Goal: Transaction & Acquisition: Purchase product/service

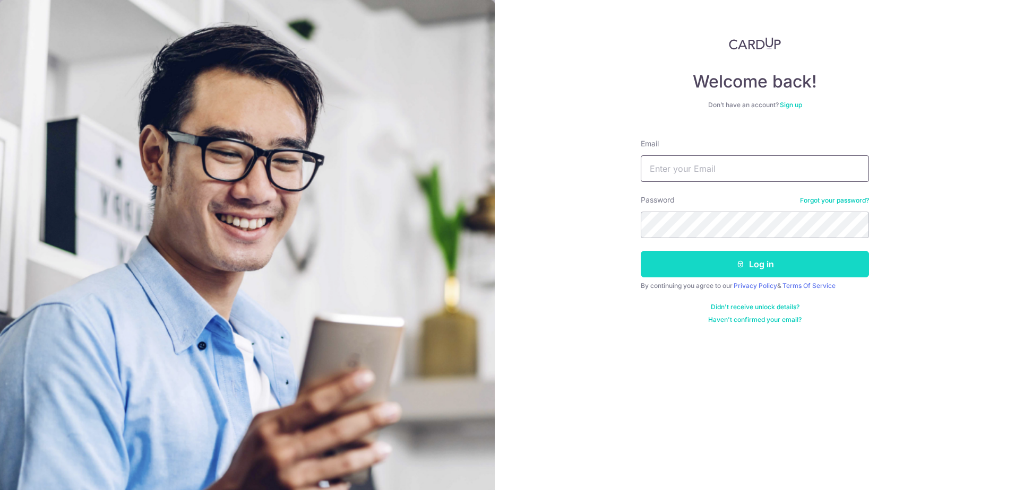
type input "carolchiakaile@gmail.com"
click at [672, 267] on button "Log in" at bounding box center [755, 264] width 228 height 27
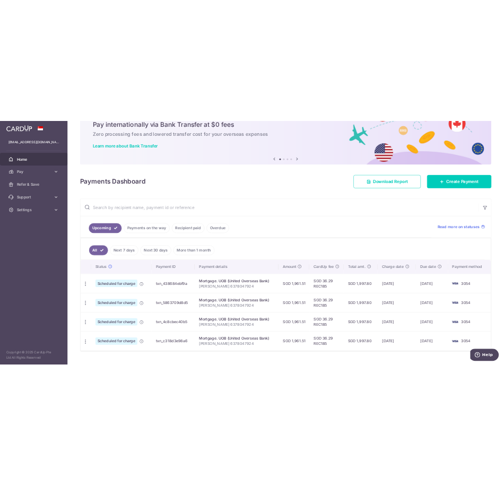
scroll to position [72, 0]
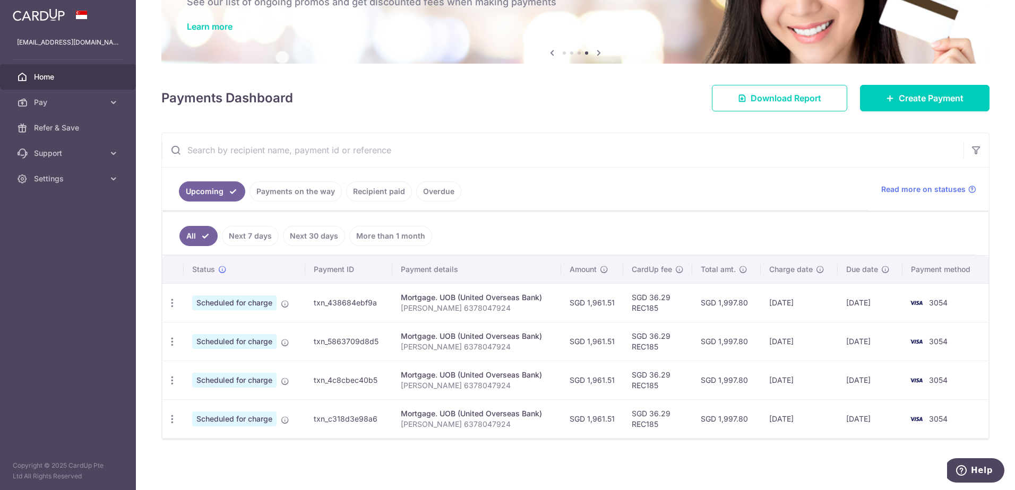
drag, startPoint x: 849, startPoint y: 418, endPoint x: 871, endPoint y: 418, distance: 22.3
click at [871, 418] on td "28/01/2026" at bounding box center [870, 419] width 65 height 39
drag, startPoint x: 871, startPoint y: 418, endPoint x: 859, endPoint y: 450, distance: 33.9
click at [859, 450] on div "× Pause Schedule Pause all future payments in this series Pause just this one p…" at bounding box center [575, 245] width 879 height 490
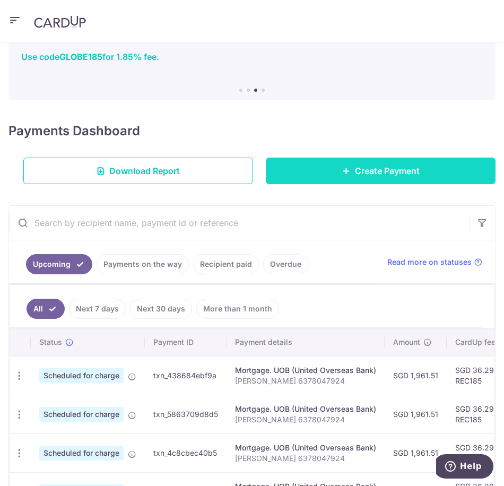
click at [355, 173] on span "Create Payment" at bounding box center [387, 171] width 65 height 13
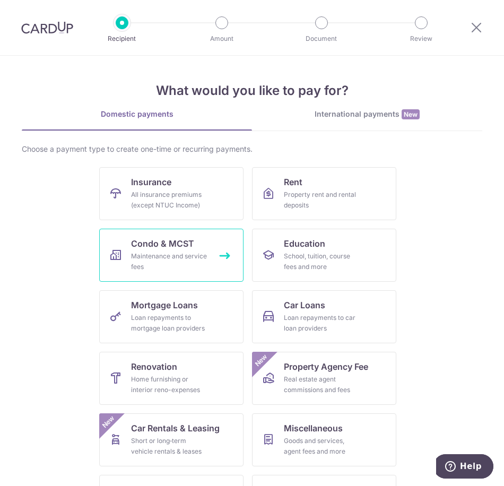
click at [172, 250] on link "Condo & MCST Maintenance and service fees" at bounding box center [171, 255] width 144 height 53
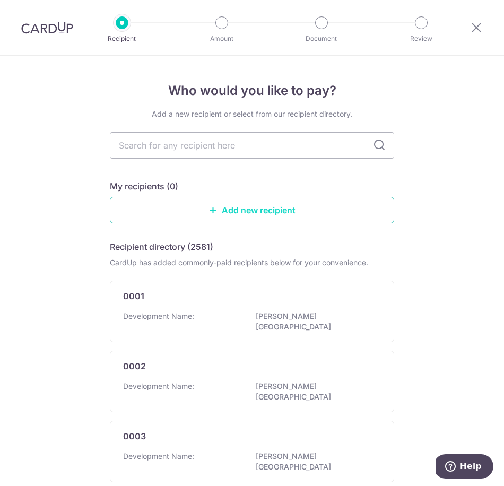
click at [218, 220] on link "Add new recipient" at bounding box center [252, 210] width 285 height 27
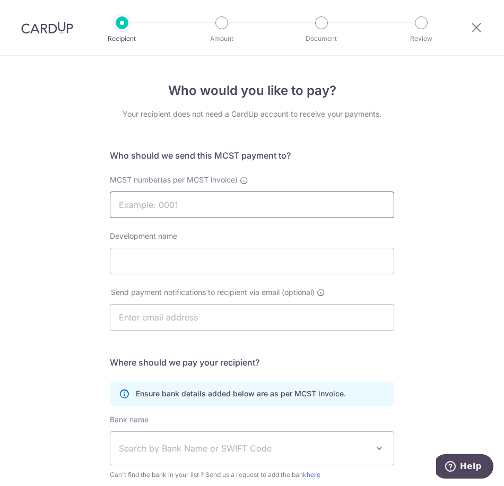
click at [210, 210] on input "MCST number(as per MCST invoice)" at bounding box center [252, 205] width 285 height 27
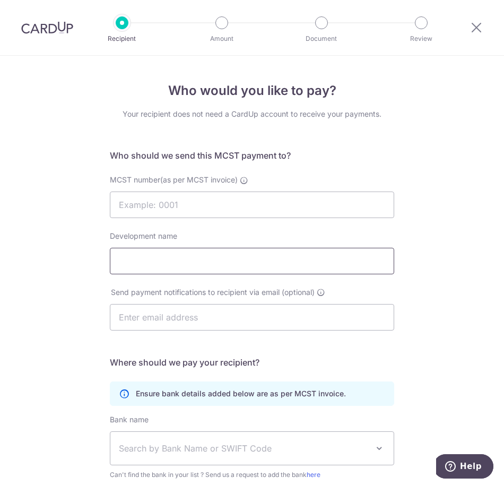
click at [199, 267] on input "Development name" at bounding box center [252, 261] width 285 height 27
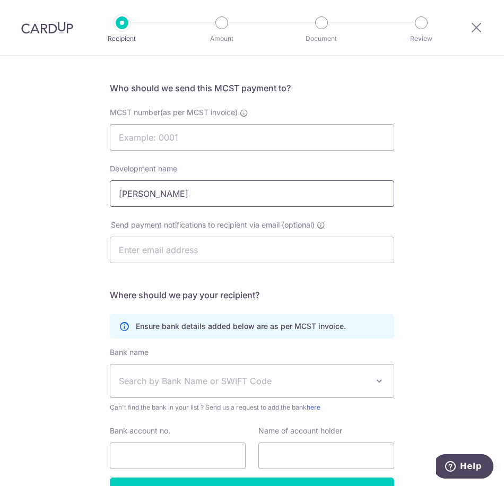
scroll to position [135, 0]
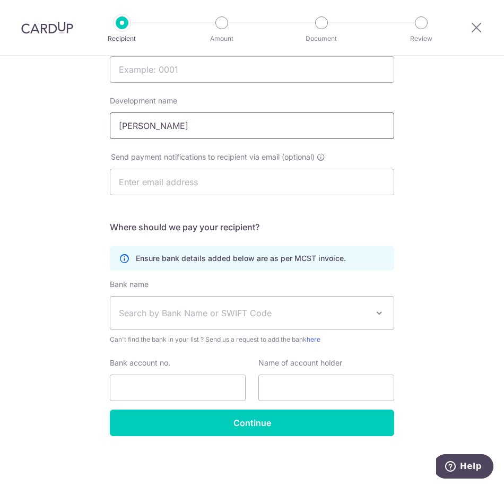
type input "[PERSON_NAME]"
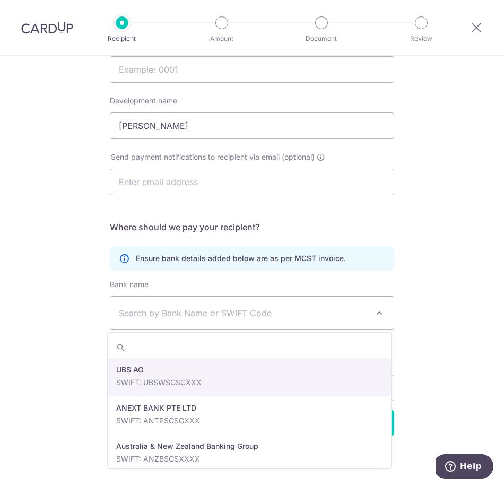
click at [174, 314] on span "Search by Bank Name or SWIFT Code" at bounding box center [243, 313] width 249 height 13
type input "dbs"
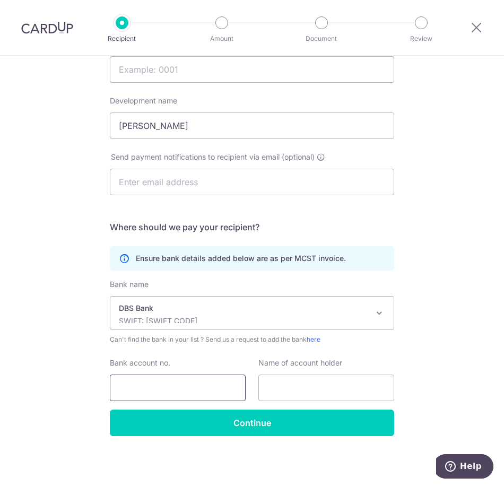
select select "6"
click at [192, 390] on input "Bank account no." at bounding box center [178, 388] width 136 height 27
type input "0721215950"
click at [315, 387] on input "text" at bounding box center [327, 388] width 136 height 27
click at [308, 382] on input "text" at bounding box center [327, 388] width 136 height 27
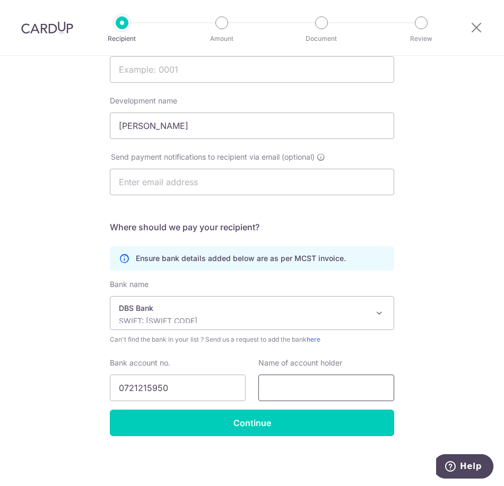
paste input ""NOVASIMS DEVELOPMENT PL - PENROSE MF A/C"
drag, startPoint x: 357, startPoint y: 387, endPoint x: 272, endPoint y: 377, distance: 86.1
click at [241, 377] on div "Bank account no. 0721215950 Name of account holder "NOVASIMS DEVELOPMENT PL - P…" at bounding box center [252, 380] width 297 height 44
click at [269, 390] on input ""NOVASIMS DEVELOPMENT PL - PENROSE MF A/C" at bounding box center [327, 388] width 136 height 27
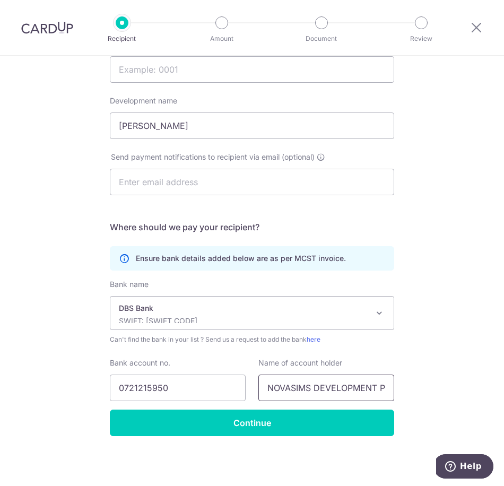
scroll to position [0, 86]
drag, startPoint x: 316, startPoint y: 390, endPoint x: 447, endPoint y: 399, distance: 130.9
click at [447, 399] on div "Who would you like to pay? Your recipient does not need a CardUp account to rec…" at bounding box center [252, 203] width 504 height 566
type input "NOVASIMS DEVELOPMENT PL - [PERSON_NAME] A/C"
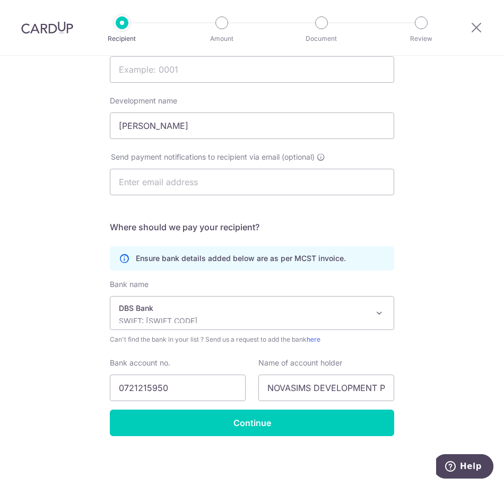
click at [66, 274] on div "Who would you like to pay? Your recipient does not need a CardUp account to rec…" at bounding box center [252, 203] width 504 height 566
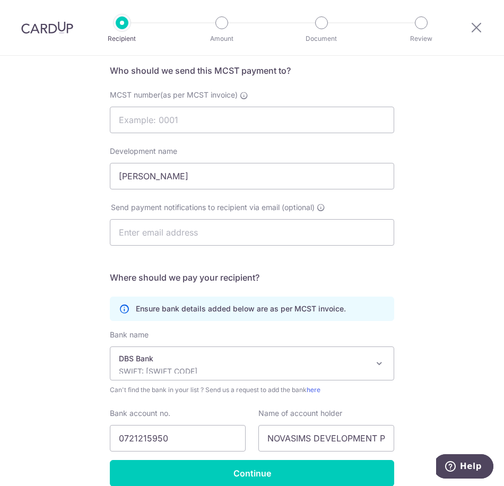
scroll to position [47, 0]
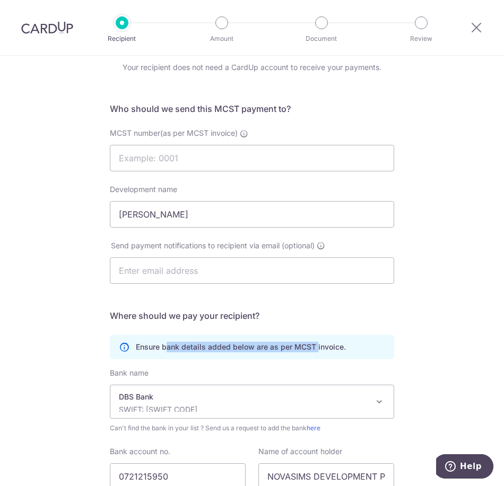
drag, startPoint x: 165, startPoint y: 344, endPoint x: 314, endPoint y: 351, distance: 148.8
click at [314, 351] on p "Ensure bank details added below are as per MCST invoice." at bounding box center [241, 347] width 210 height 11
drag, startPoint x: 314, startPoint y: 351, endPoint x: 330, endPoint y: 343, distance: 17.8
click at [330, 343] on p "Ensure bank details added below are as per MCST invoice." at bounding box center [241, 347] width 210 height 11
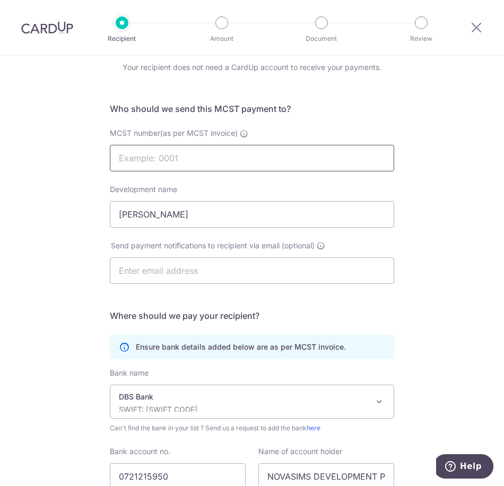
click at [234, 148] on input "MCST number(as per MCST invoice)" at bounding box center [252, 158] width 285 height 27
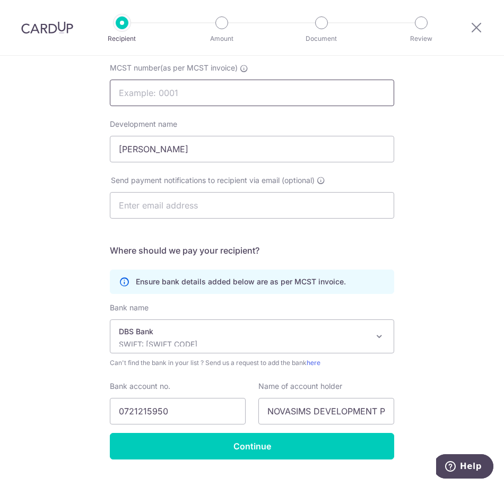
scroll to position [135, 0]
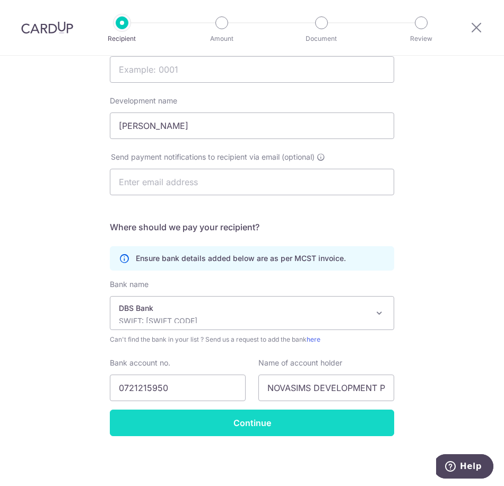
click at [199, 418] on input "Continue" at bounding box center [252, 423] width 285 height 27
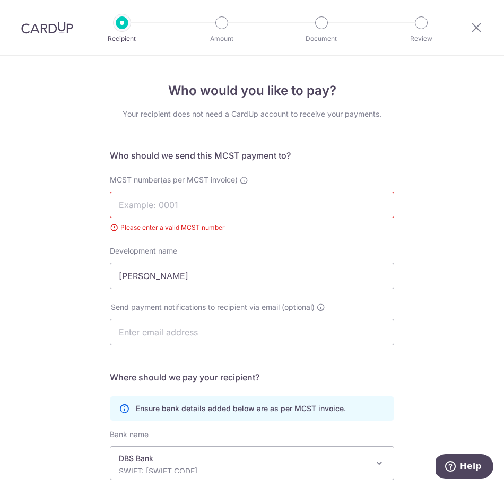
click at [159, 205] on input "MCST number(as per MCST invoice)" at bounding box center [252, 205] width 285 height 27
type input "0"
click at [398, 253] on div "Development name Penrose" at bounding box center [252, 268] width 297 height 44
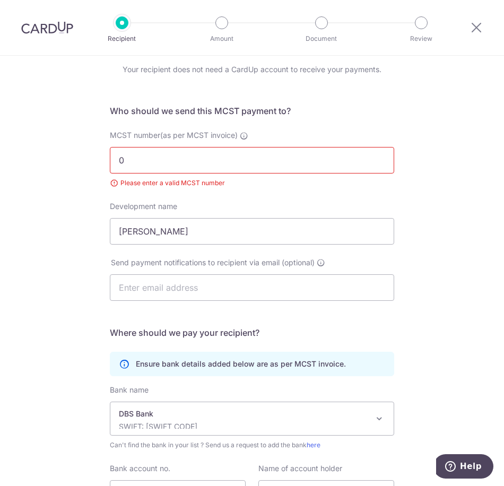
scroll to position [150, 0]
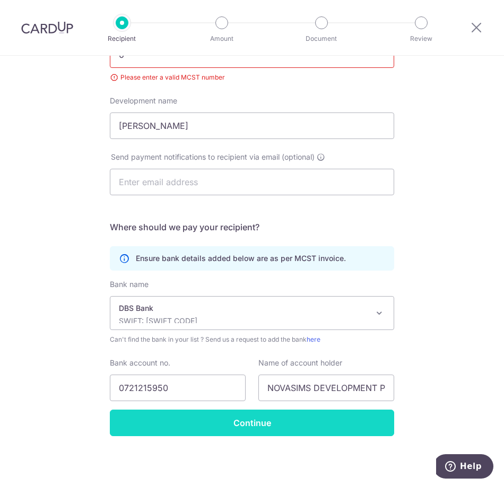
click at [282, 426] on input "Continue" at bounding box center [252, 423] width 285 height 27
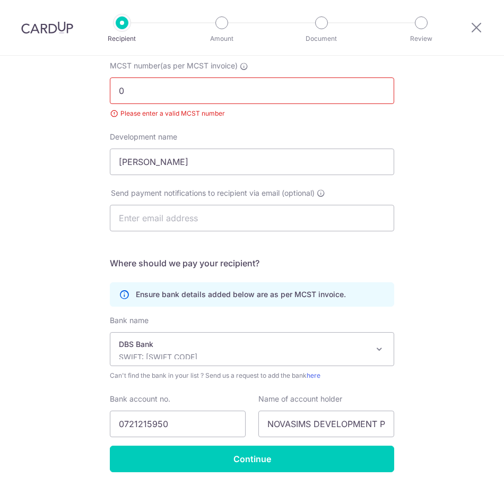
scroll to position [62, 0]
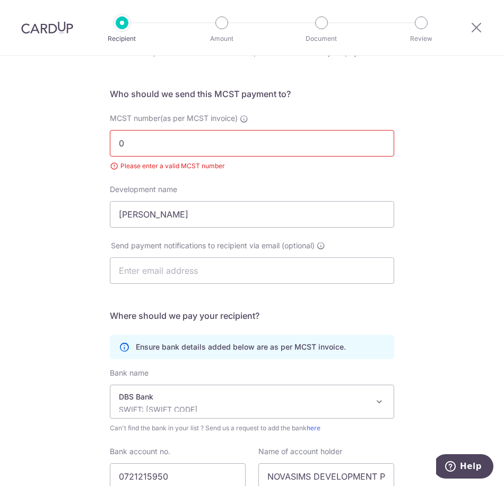
click at [166, 134] on input "0" at bounding box center [252, 143] width 285 height 27
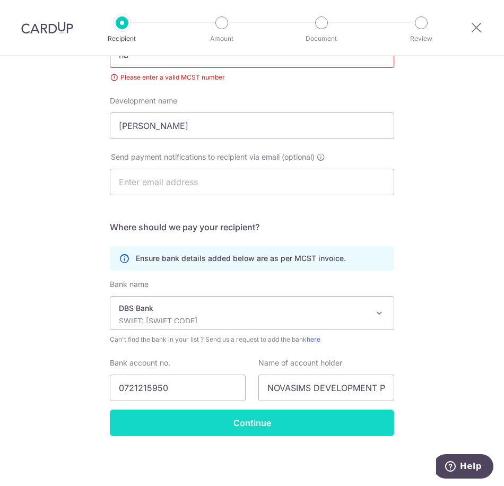
type input "na"
click at [329, 417] on input "Continue" at bounding box center [252, 423] width 285 height 27
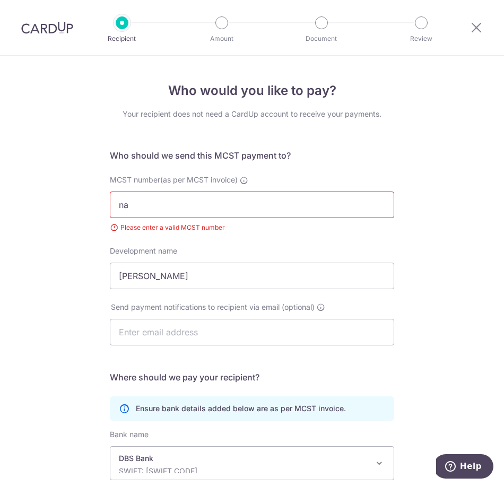
drag, startPoint x: 204, startPoint y: 202, endPoint x: 90, endPoint y: 191, distance: 114.7
click at [90, 191] on div "Who would you like to pay? Your recipient does not need a CardUp account to rec…" at bounding box center [252, 346] width 504 height 581
click at [264, 199] on input "na" at bounding box center [252, 205] width 285 height 27
drag, startPoint x: 198, startPoint y: 205, endPoint x: 61, endPoint y: 174, distance: 140.9
click at [61, 174] on div "Who would you like to pay? Your recipient does not need a CardUp account to rec…" at bounding box center [252, 346] width 504 height 581
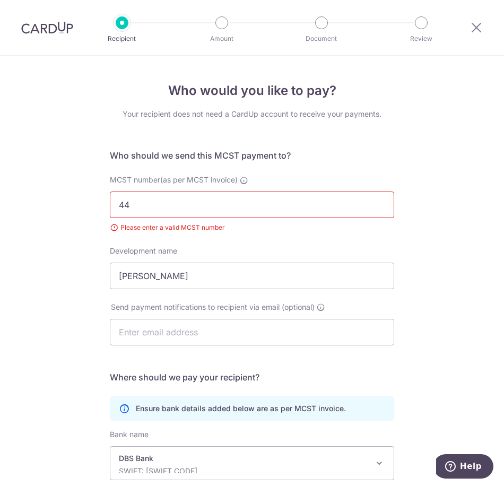
type input "4"
drag, startPoint x: 87, startPoint y: 158, endPoint x: 89, endPoint y: 152, distance: 5.9
click at [95, 158] on div "Who would you like to pay? Your recipient does not need a CardUp account to rec…" at bounding box center [252, 346] width 504 height 581
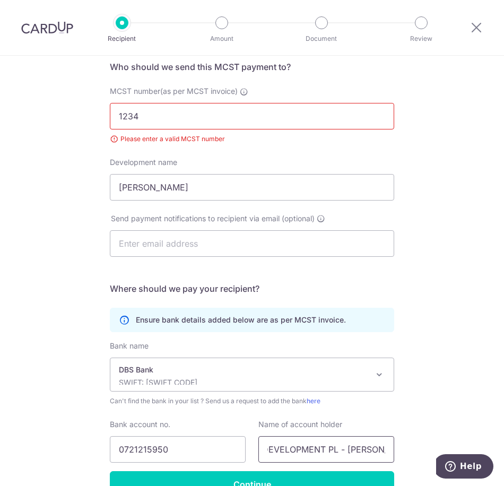
scroll to position [0, 86]
drag, startPoint x: 263, startPoint y: 449, endPoint x: 425, endPoint y: 464, distance: 163.2
click at [425, 464] on div "Who would you like to pay? Your recipient does not need a CardUp account to rec…" at bounding box center [252, 257] width 504 height 581
drag, startPoint x: 153, startPoint y: 118, endPoint x: 68, endPoint y: 109, distance: 85.5
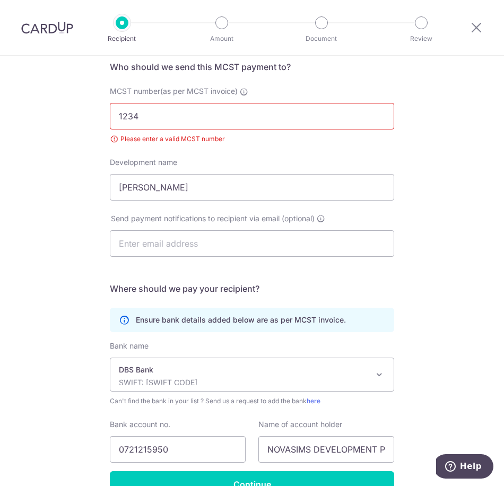
click at [68, 109] on div "Who would you like to pay? Your recipient does not need a CardUp account to rec…" at bounding box center [252, 257] width 504 height 581
paste input "NOVASIMS DEVELOPMENT PL - PENROSE MF A/C"
type input "NOVASIMS DEVELOPMENT PL - PENROSE MF A/C"
click at [67, 148] on div "Who would you like to pay? Your recipient does not need a CardUp account to rec…" at bounding box center [252, 257] width 504 height 581
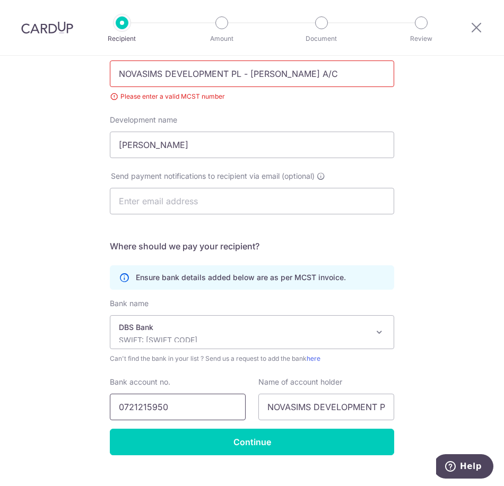
scroll to position [150, 0]
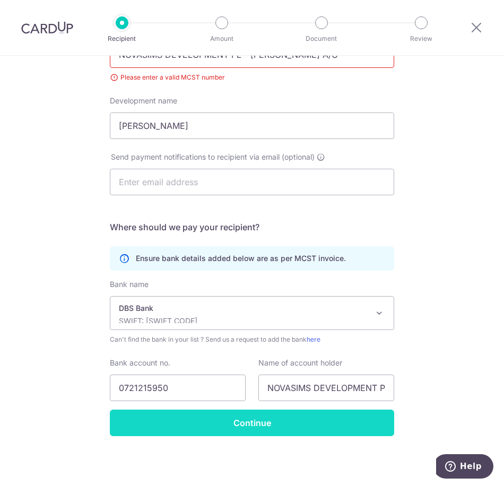
click at [216, 427] on input "Continue" at bounding box center [252, 423] width 285 height 27
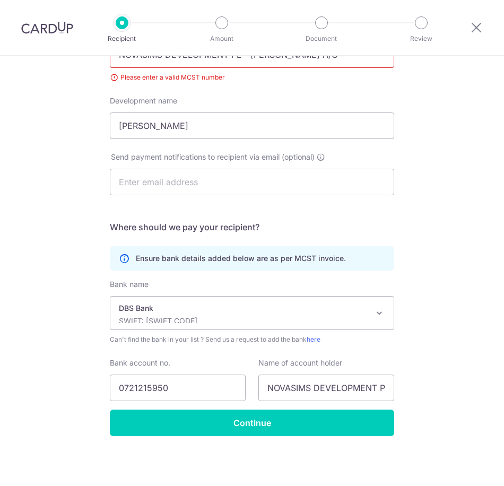
scroll to position [62, 0]
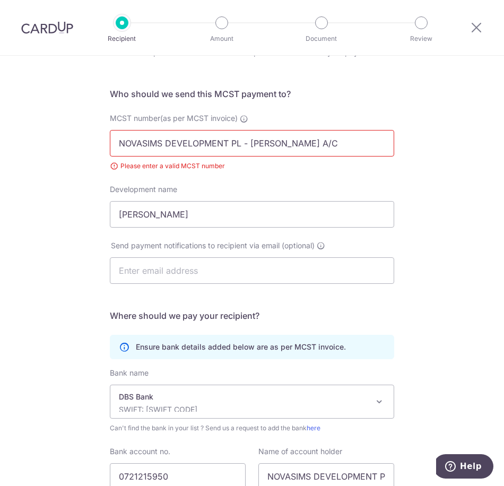
drag, startPoint x: 345, startPoint y: 150, endPoint x: -3, endPoint y: 65, distance: 358.0
click at [0, 65] on html "Recipient Amount Document Review Who would you like to pay? Your recipient does…" at bounding box center [252, 243] width 504 height 486
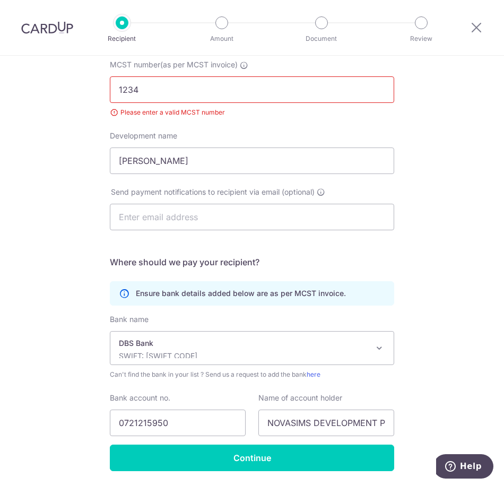
scroll to position [150, 0]
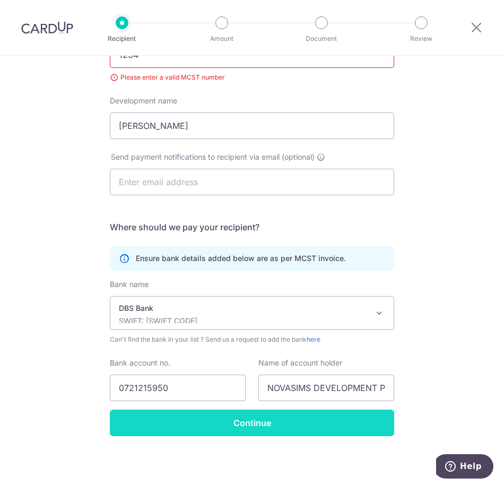
type input "1234"
click at [261, 414] on input "Continue" at bounding box center [252, 423] width 285 height 27
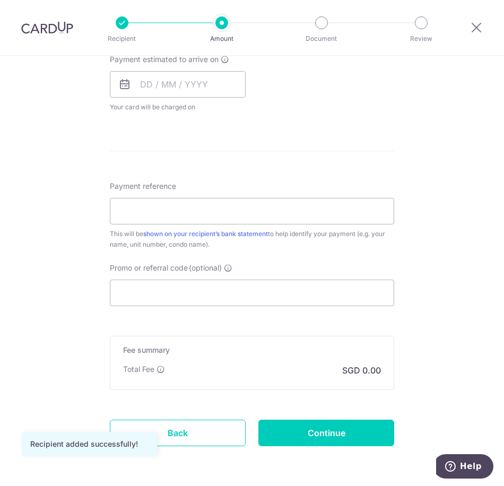
scroll to position [535, 0]
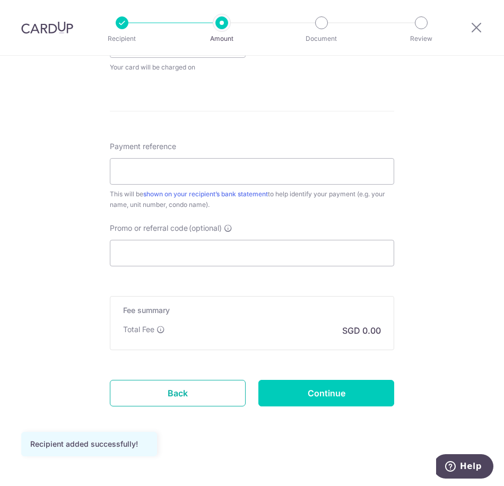
drag, startPoint x: 202, startPoint y: 399, endPoint x: 299, endPoint y: 41, distance: 370.9
click at [202, 399] on link "Back" at bounding box center [178, 393] width 136 height 27
